Goal: Find contact information: Find contact information

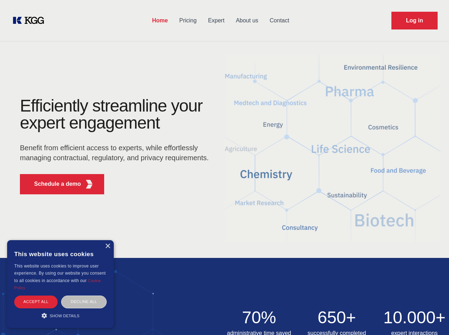
click at [224, 167] on div "Efficiently streamline your expert engagement Benefit from efficient access to …" at bounding box center [117, 148] width 216 height 103
click at [53, 184] on p "Schedule a demo" at bounding box center [57, 184] width 47 height 9
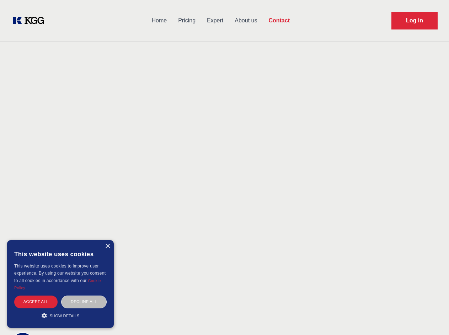
click at [107, 246] on div "× This website uses cookies This website uses cookies to improve user experienc…" at bounding box center [60, 284] width 107 height 88
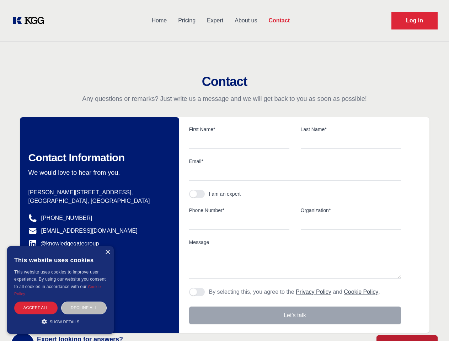
click at [36, 302] on div "Accept all" at bounding box center [35, 308] width 43 height 12
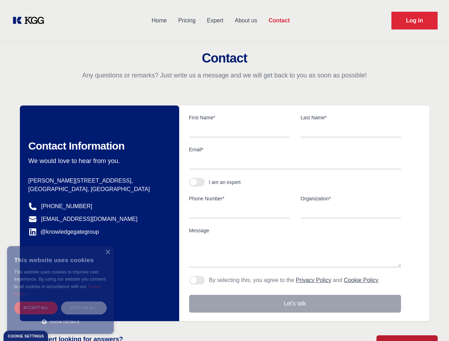
click at [84, 302] on div "Decline all" at bounding box center [83, 308] width 45 height 12
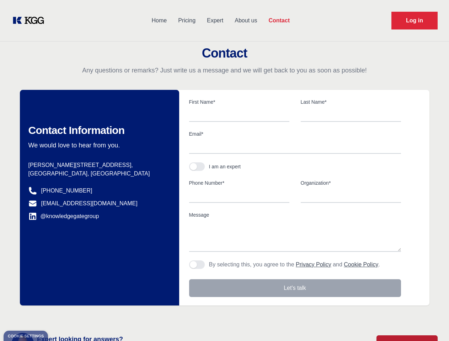
click at [60, 316] on main "Contact Any questions or remarks? Just write us a message and we will get back …" at bounding box center [224, 185] width 449 height 370
